Goal: Task Accomplishment & Management: Manage account settings

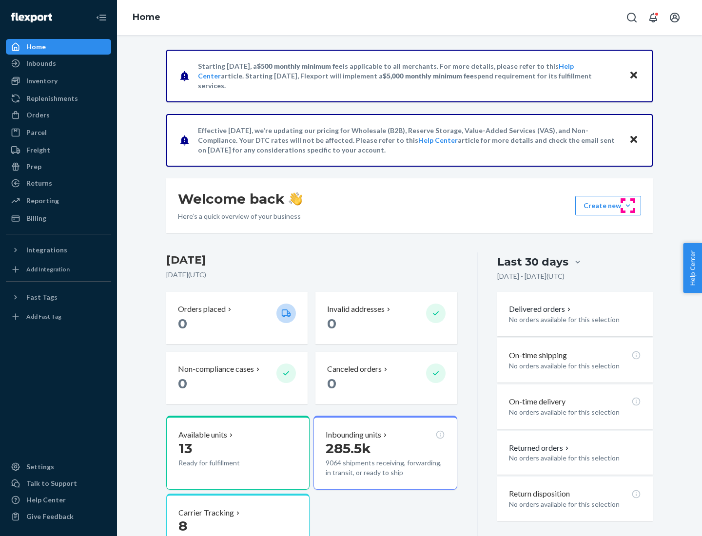
click at [628, 206] on button "Create new Create new inbound Create new order Create new product" at bounding box center [608, 205] width 66 height 19
click at [33, 167] on div "Prep" at bounding box center [33, 167] width 15 height 10
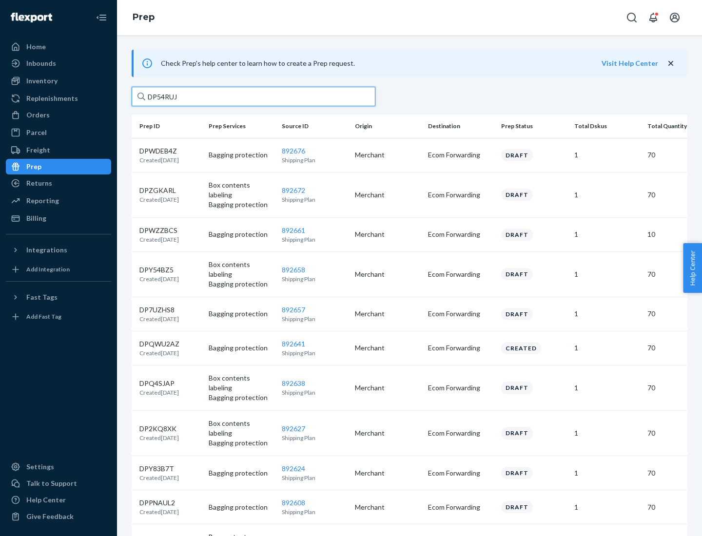
type input "DP54RUJL"
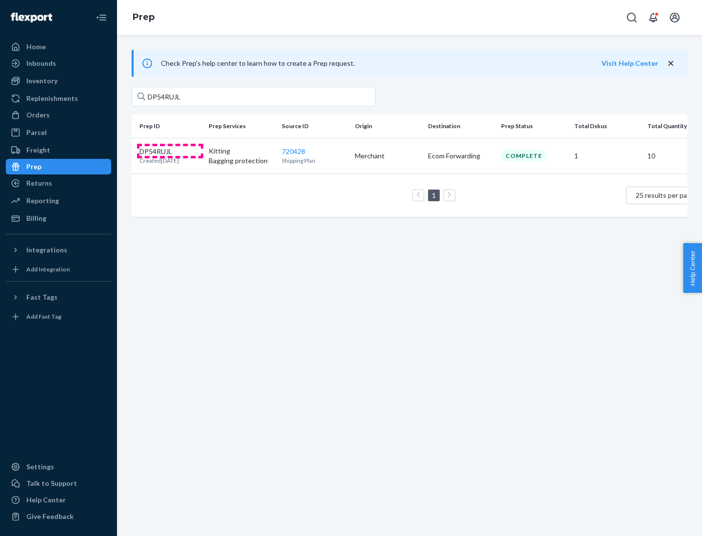
click at [170, 151] on p "DP54RUJL" at bounding box center [158, 152] width 39 height 10
